Goal: Information Seeking & Learning: Learn about a topic

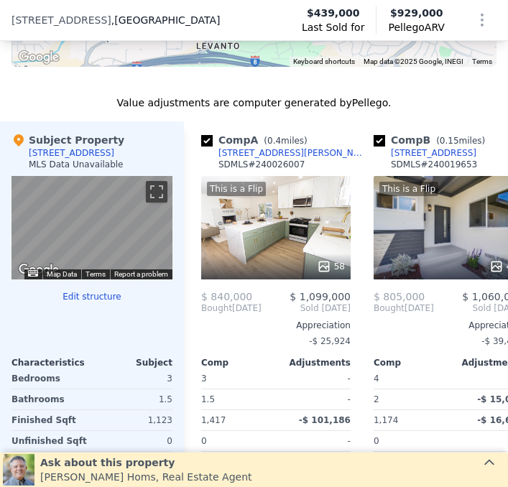
scroll to position [1547, 0]
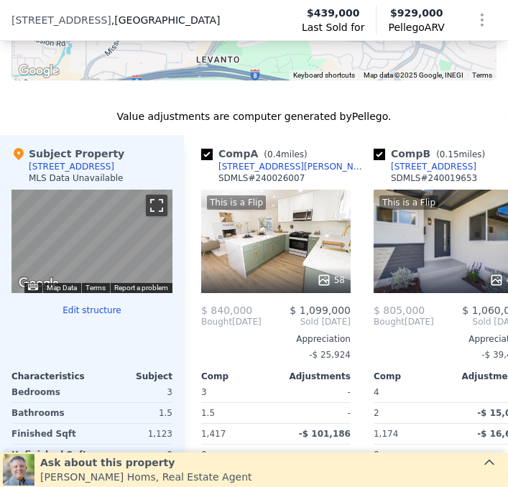
click at [162, 208] on button "Toggle fullscreen view" at bounding box center [157, 206] width 22 height 22
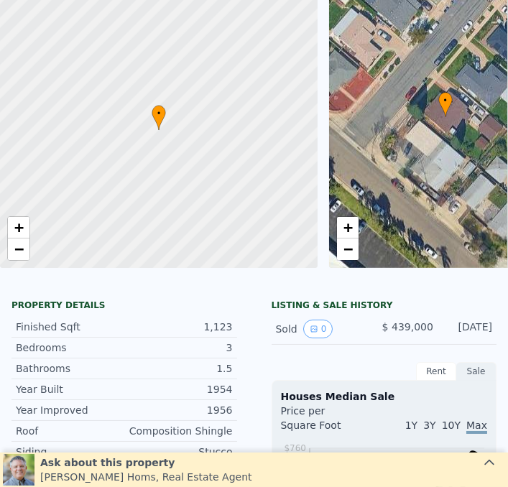
scroll to position [5, 0]
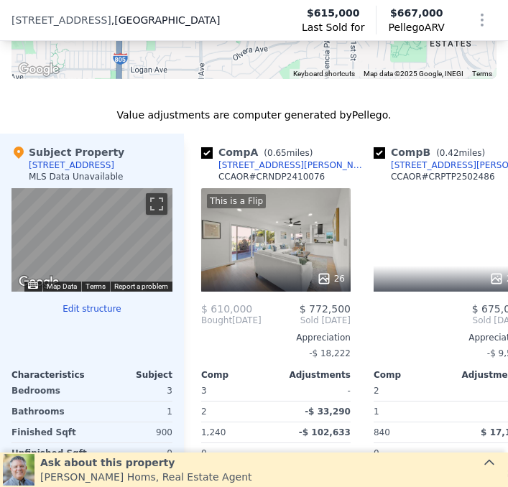
scroll to position [1603, 0]
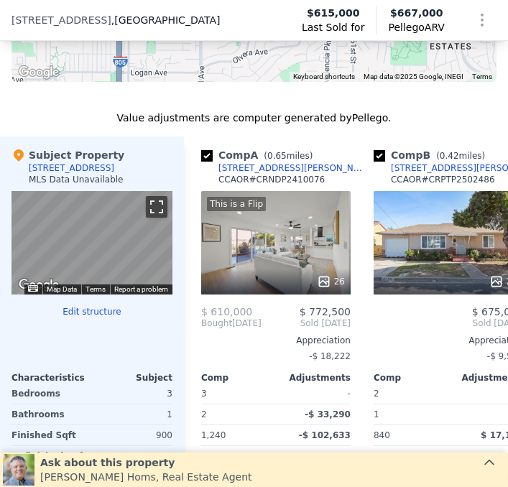
click at [152, 206] on button "Toggle fullscreen view" at bounding box center [157, 207] width 22 height 22
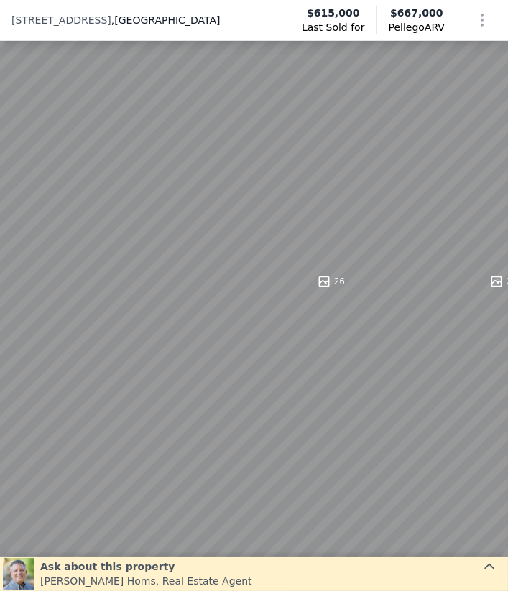
click at [485, 17] on button "Toggle fullscreen view" at bounding box center [493, 16] width 22 height 22
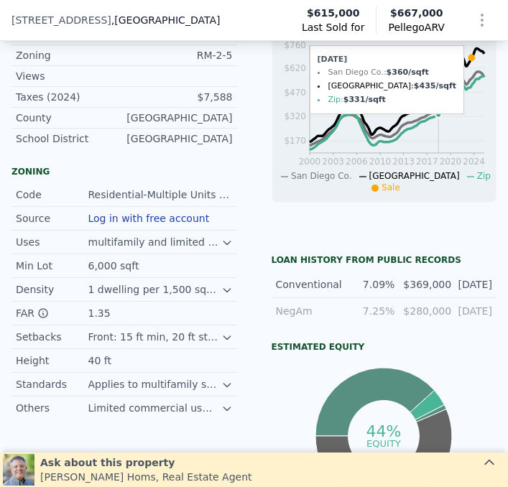
scroll to position [509, 0]
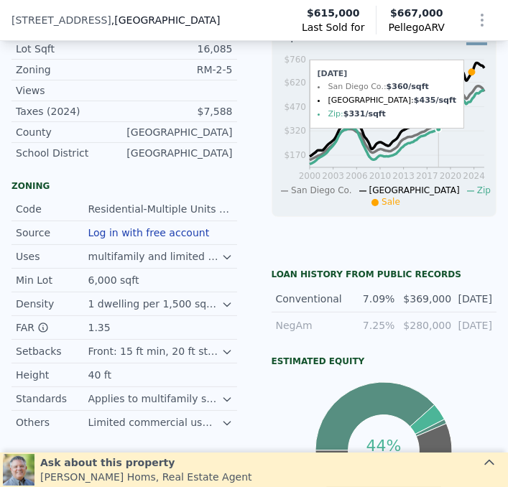
click at [222, 263] on icon at bounding box center [226, 257] width 11 height 11
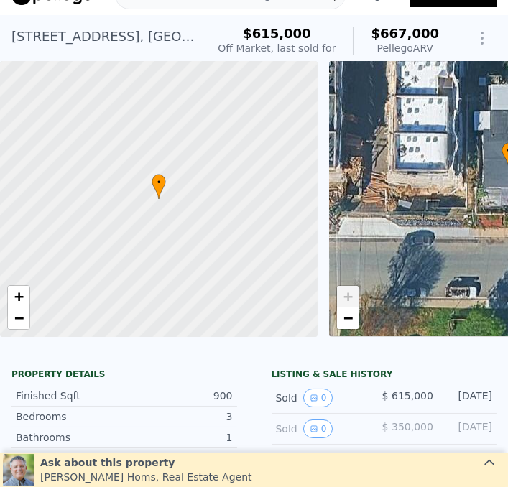
scroll to position [5, 0]
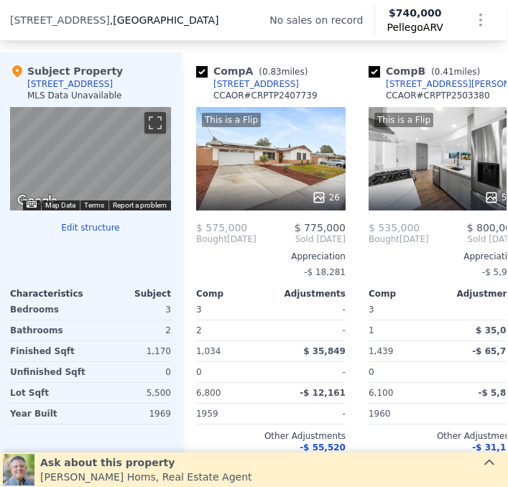
scroll to position [1501, 1]
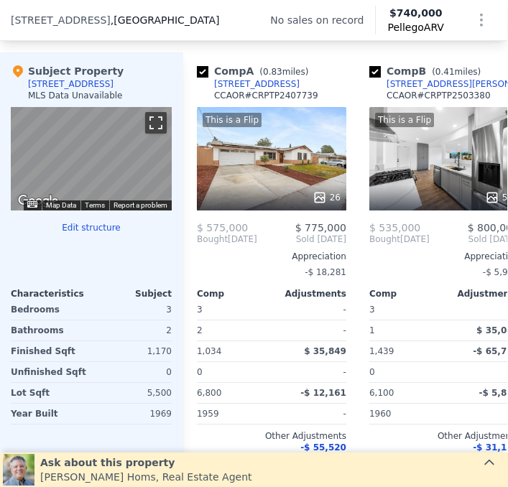
click at [145, 123] on button "Toggle fullscreen view" at bounding box center [156, 123] width 22 height 22
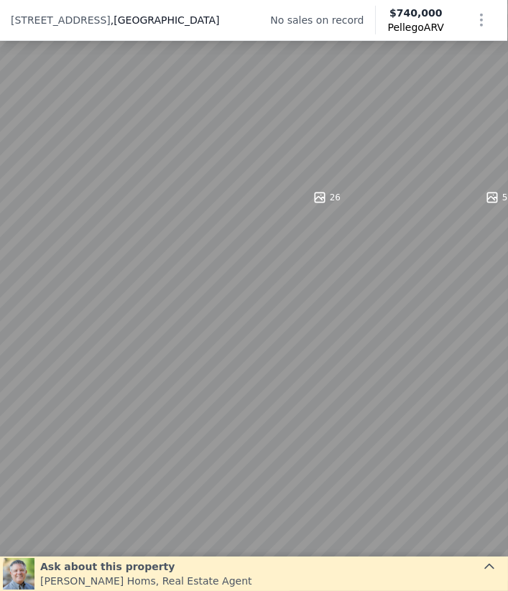
click at [495, 17] on button "Toggle fullscreen view" at bounding box center [493, 16] width 22 height 22
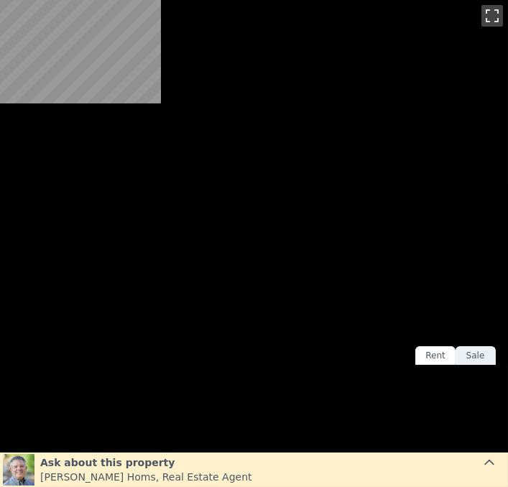
scroll to position [5, 1]
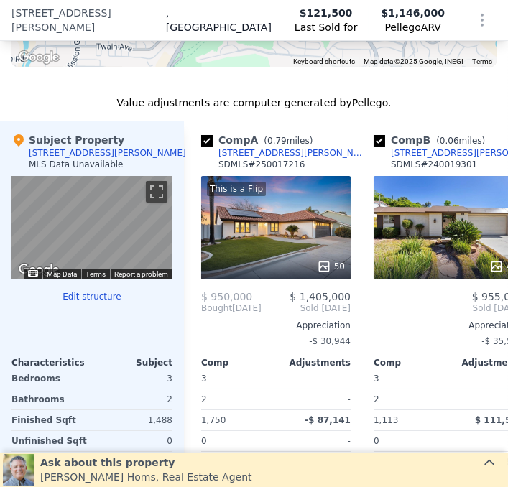
scroll to position [1499, 0]
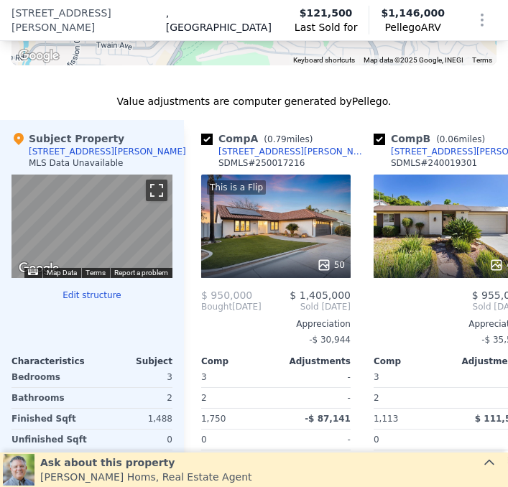
click at [149, 201] on button "Toggle fullscreen view" at bounding box center [157, 191] width 22 height 22
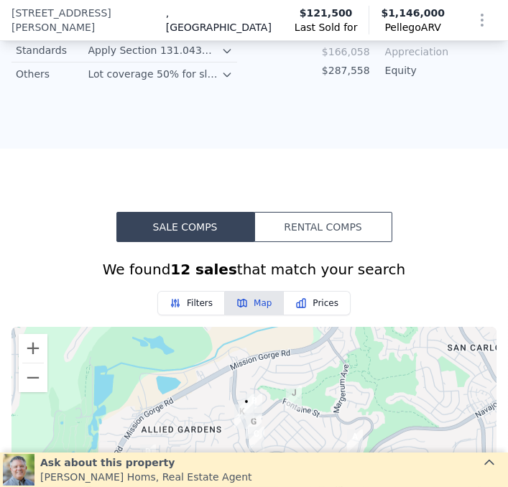
scroll to position [961, 0]
